Goal: Information Seeking & Learning: Understand process/instructions

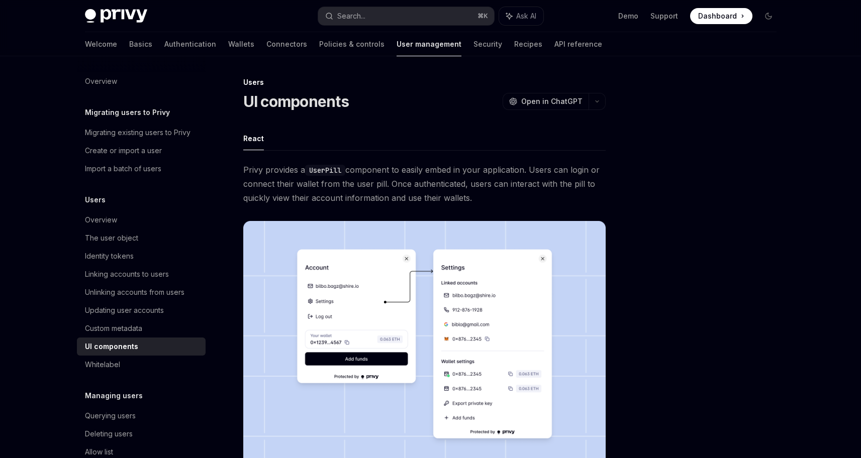
click at [648, 181] on div at bounding box center [708, 267] width 153 height 382
click at [617, 30] on div "Privy Docs home page Search... ⌘ K Ask AI Demo Support Dashboard Dashboard Sear…" at bounding box center [431, 16] width 692 height 32
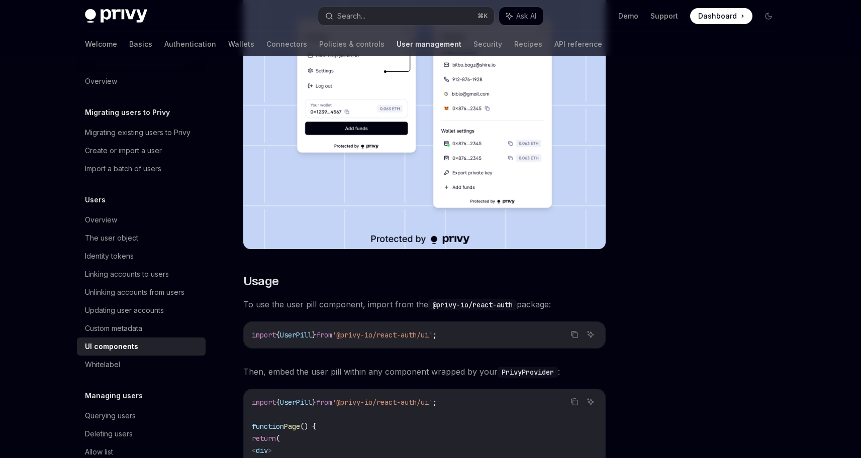
scroll to position [330, 0]
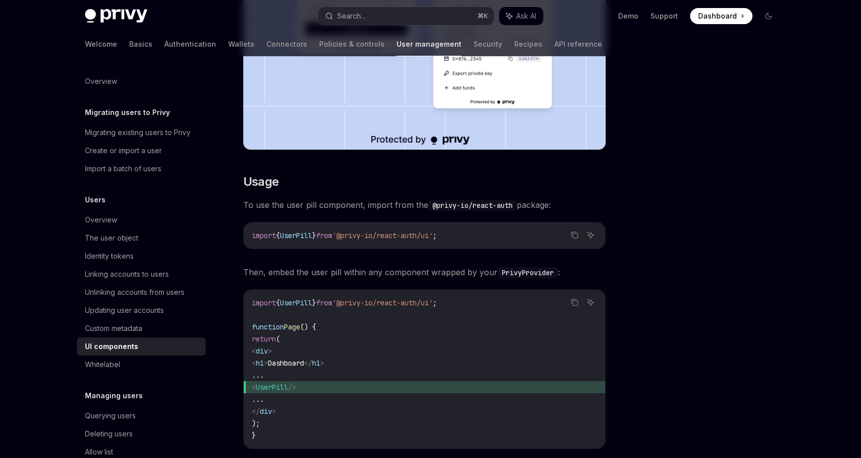
click at [405, 238] on span "'@privy-io/react-auth/ui'" at bounding box center [382, 235] width 101 height 9
copy code "import { UserPill } from '@privy-io/react-auth/ui' ;"
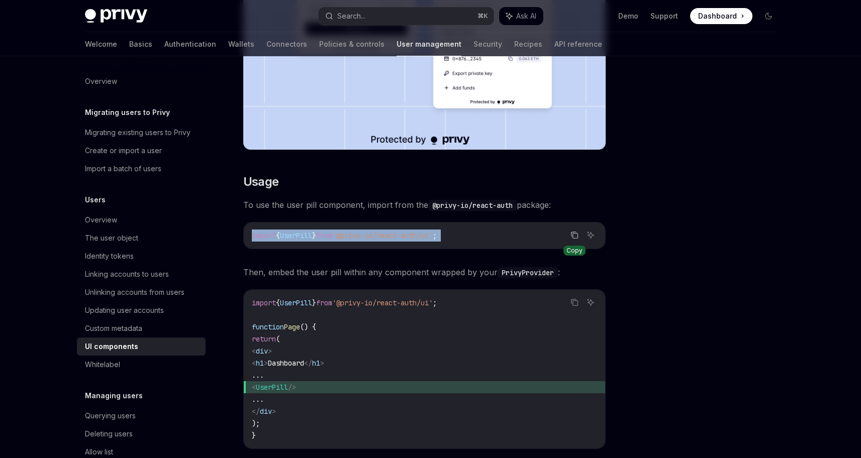
click at [570, 235] on icon "Copy the contents from the code block" at bounding box center [574, 235] width 8 height 8
click at [451, 15] on button "Search... ⌘ K" at bounding box center [406, 16] width 176 height 18
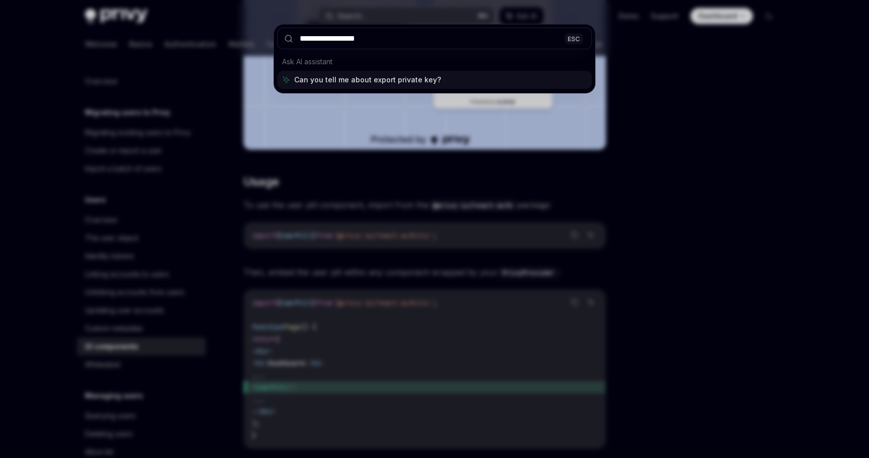
type input "**********"
type textarea "*"
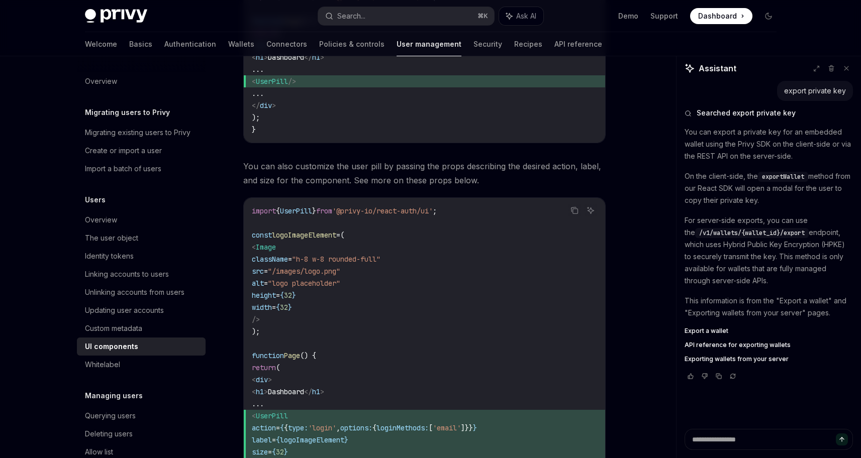
scroll to position [640, 0]
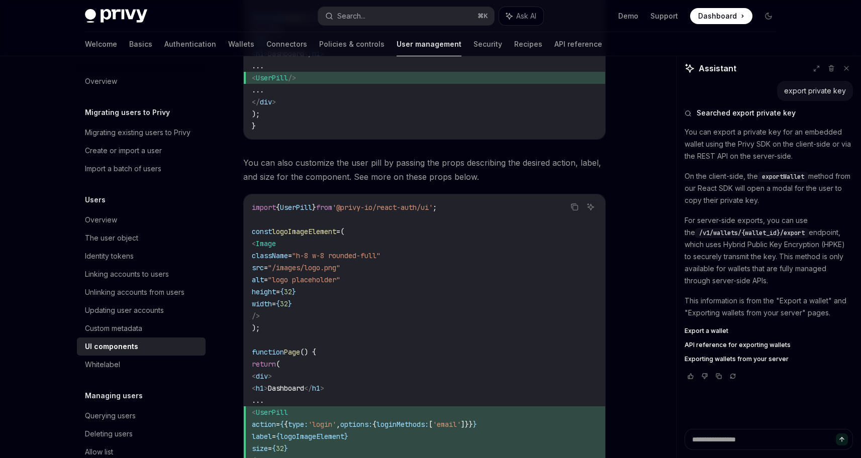
click at [698, 329] on span "Export a wallet" at bounding box center [707, 331] width 44 height 8
type textarea "*"
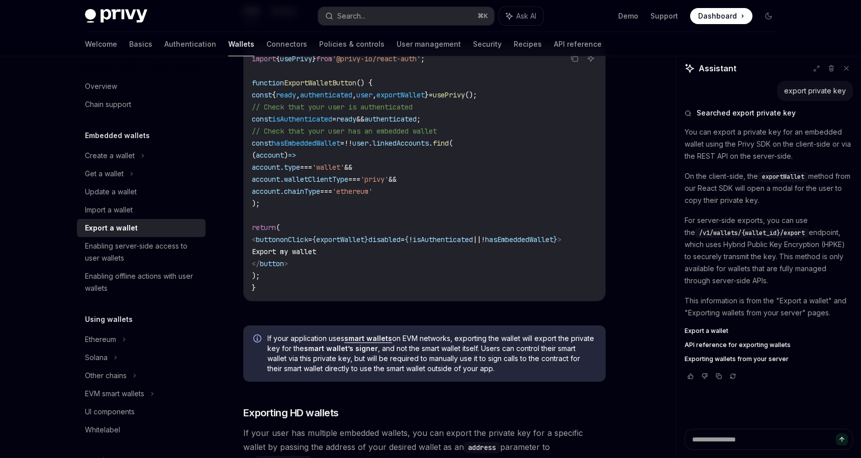
scroll to position [554, 0]
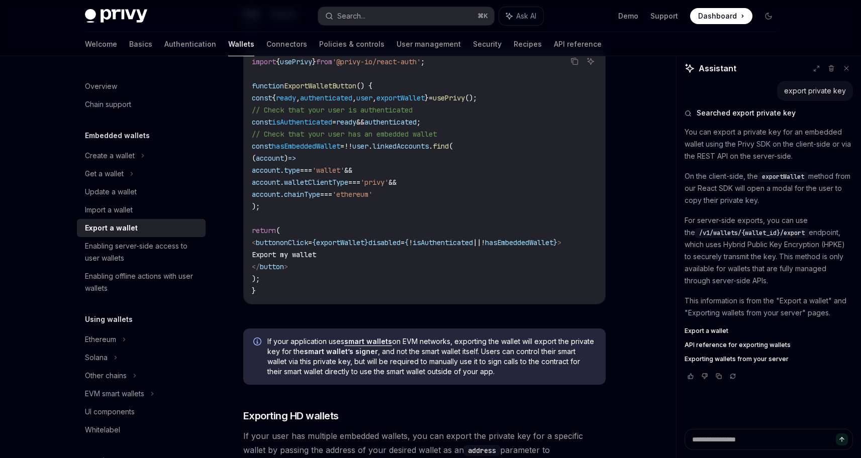
click at [627, 118] on div "Embedded wallets Export a wallet OpenAI Open in ChatGPT OpenAI Open in ChatGPT …" at bounding box center [431, 160] width 708 height 1316
